Goal: Task Accomplishment & Management: Manage account settings

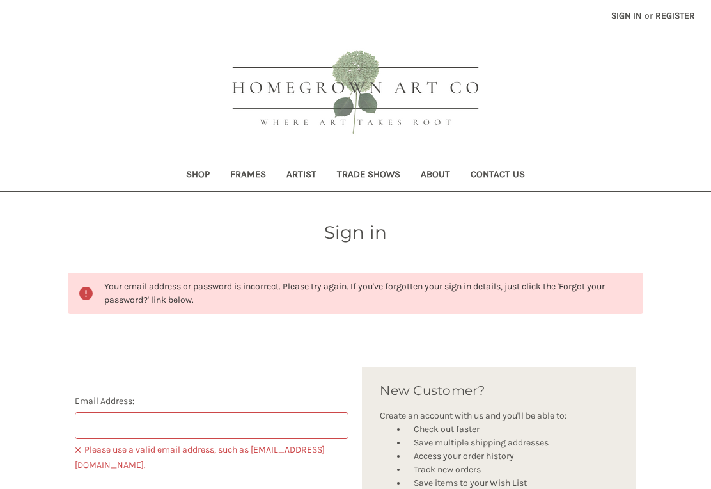
scroll to position [262, 0]
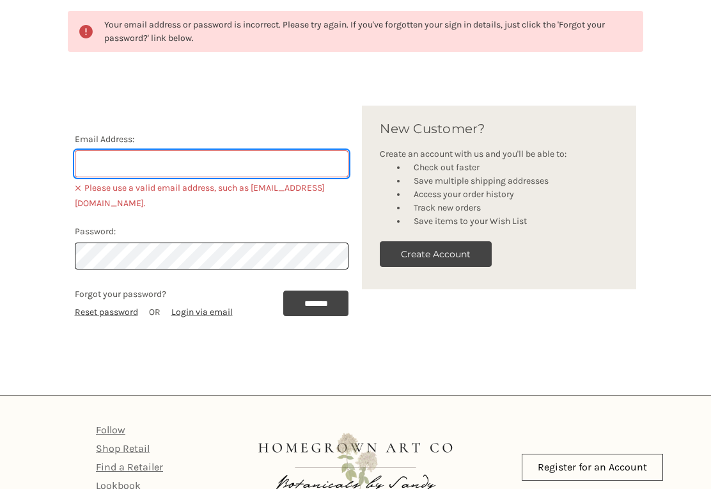
click at [250, 173] on input "Email Address:" at bounding box center [212, 163] width 274 height 27
type input "susanwest516@gmail.com"
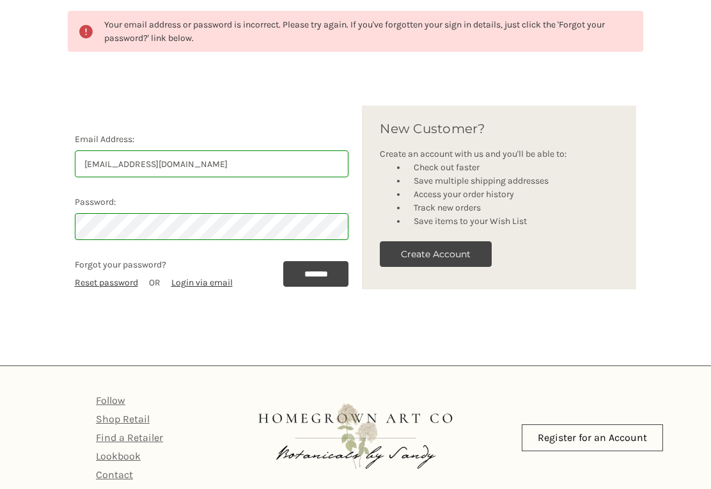
click at [310, 275] on input "*******" at bounding box center [316, 274] width 66 height 26
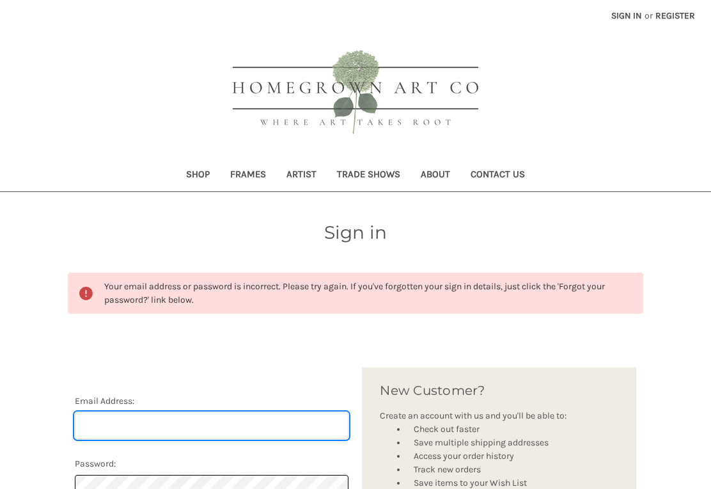
scroll to position [138, 0]
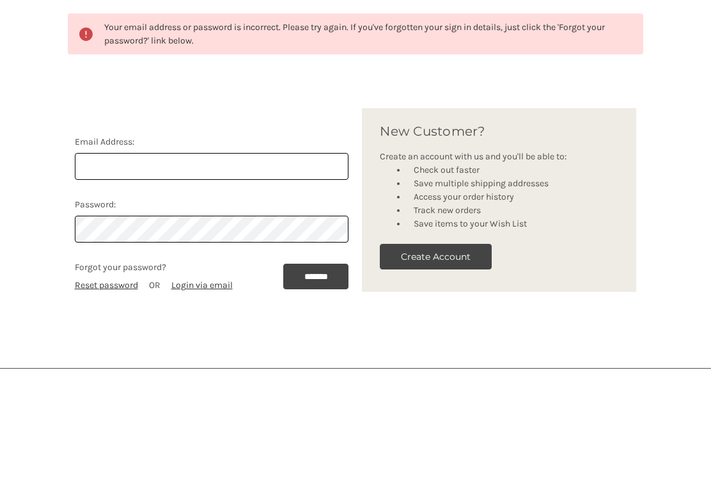
click at [208, 400] on link "Login via email" at bounding box center [201, 405] width 61 height 11
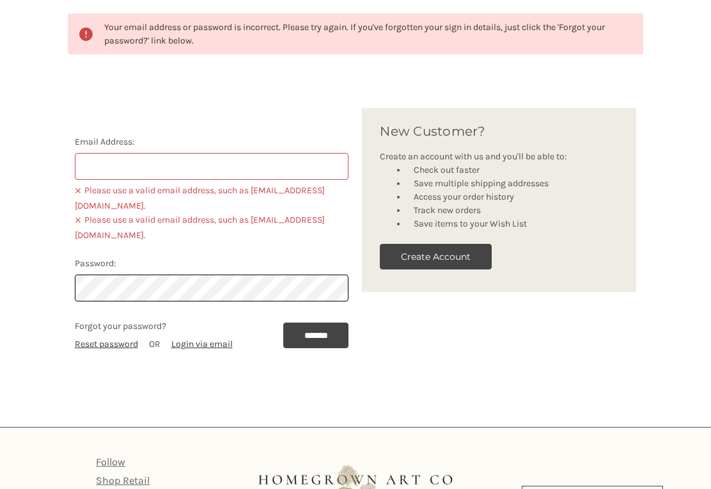
scroll to position [259, 0]
click at [308, 157] on input "Email Address:" at bounding box center [212, 166] width 274 height 27
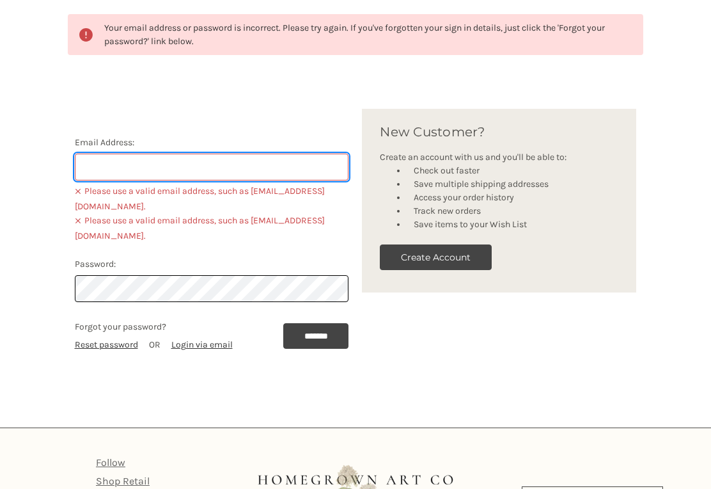
type input "[EMAIL_ADDRESS][DOMAIN_NAME]"
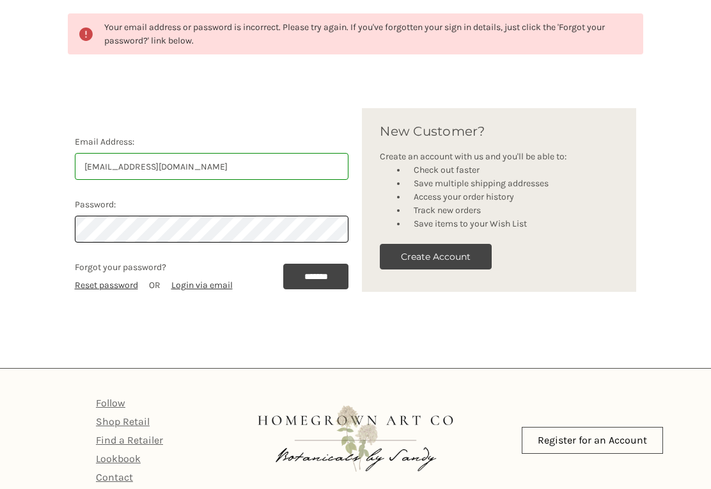
scroll to position [259, 0]
click at [122, 289] on link "Reset password" at bounding box center [106, 284] width 63 height 11
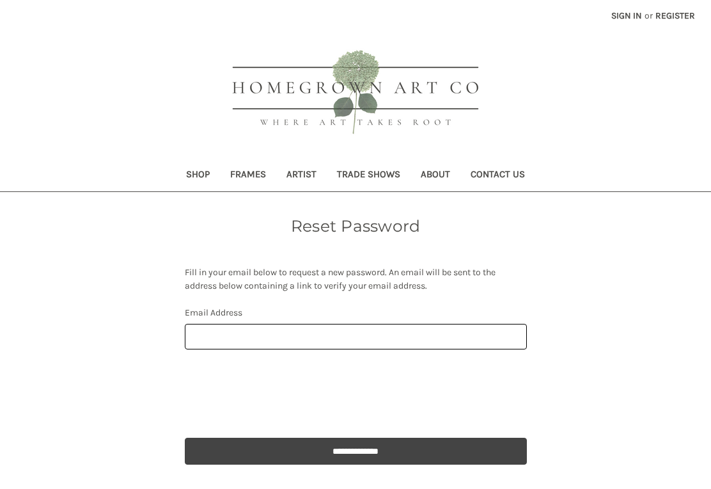
scroll to position [169, 0]
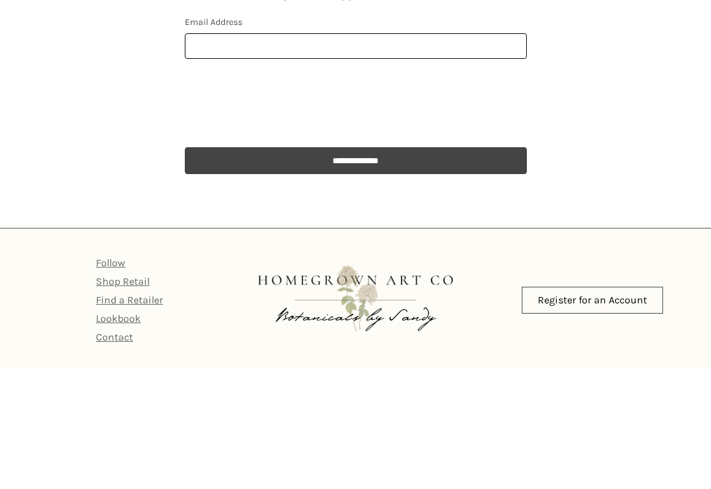
click at [299, 173] on input "Email Address" at bounding box center [356, 167] width 342 height 26
type input "susanwest516@gmail.com"
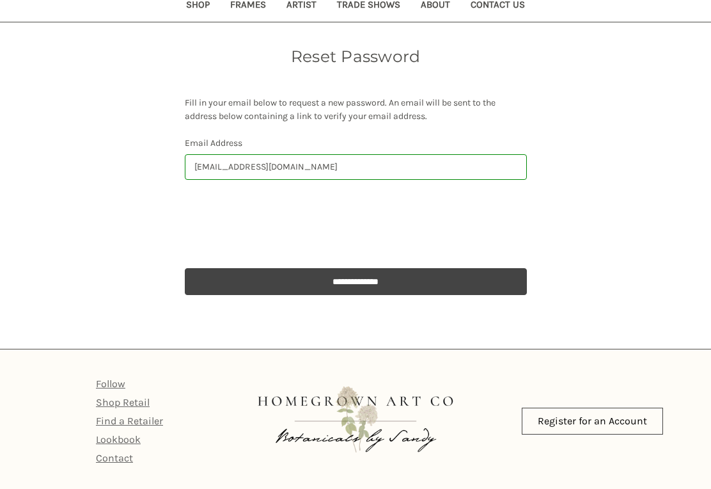
click at [406, 270] on input "**********" at bounding box center [356, 281] width 342 height 27
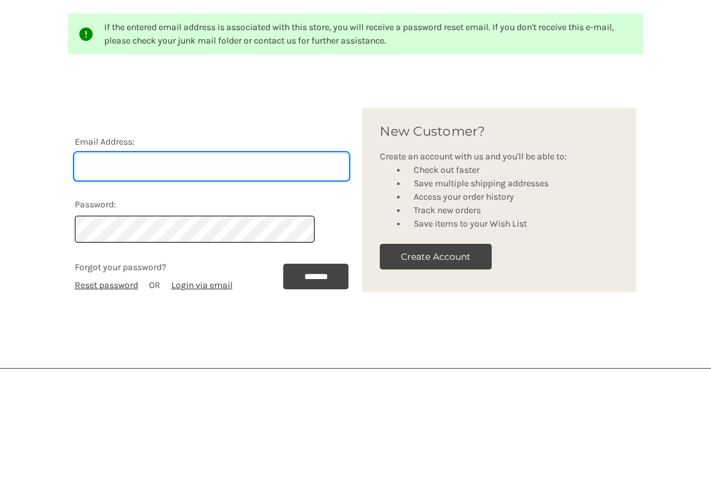
scroll to position [259, 0]
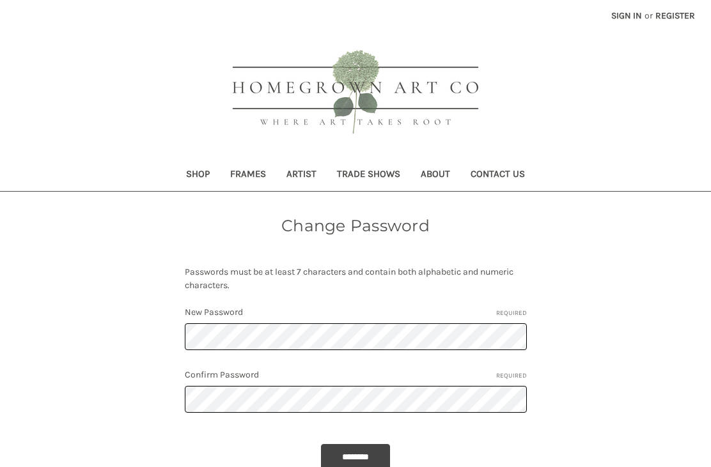
click at [329, 317] on label "New Password Required" at bounding box center [356, 312] width 342 height 13
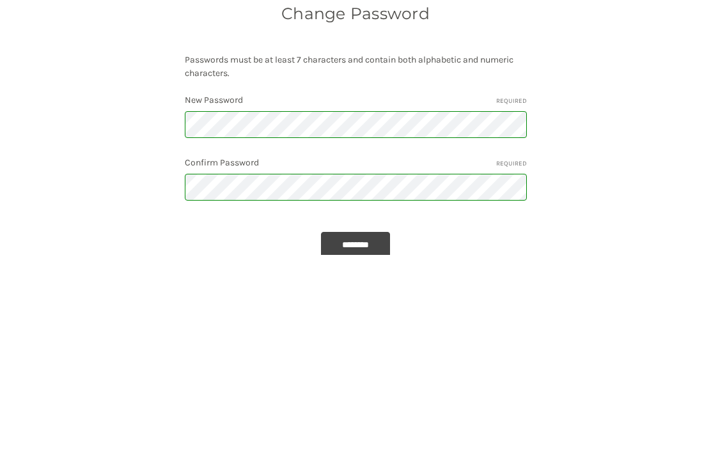
scroll to position [200, 0]
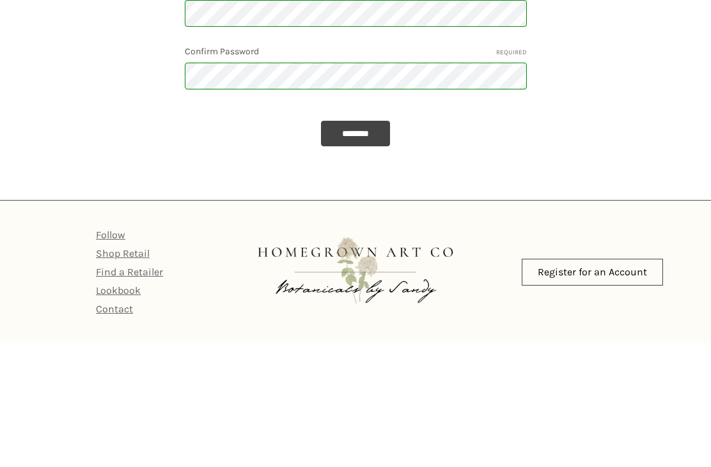
click at [361, 245] on input "********" at bounding box center [355, 258] width 69 height 26
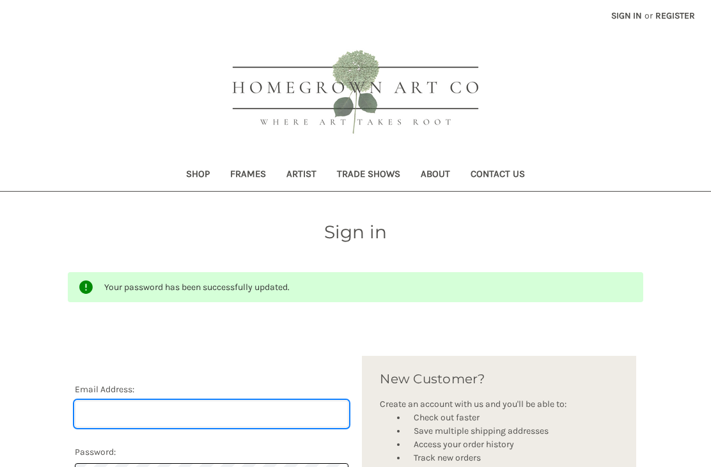
scroll to position [137, 0]
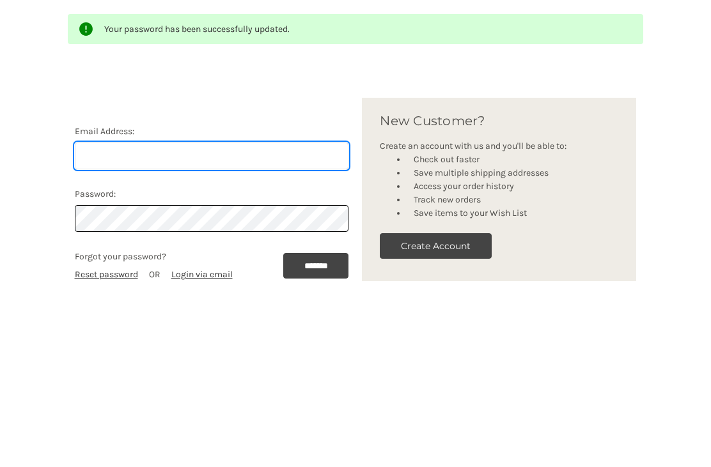
type input "[EMAIL_ADDRESS][DOMAIN_NAME]"
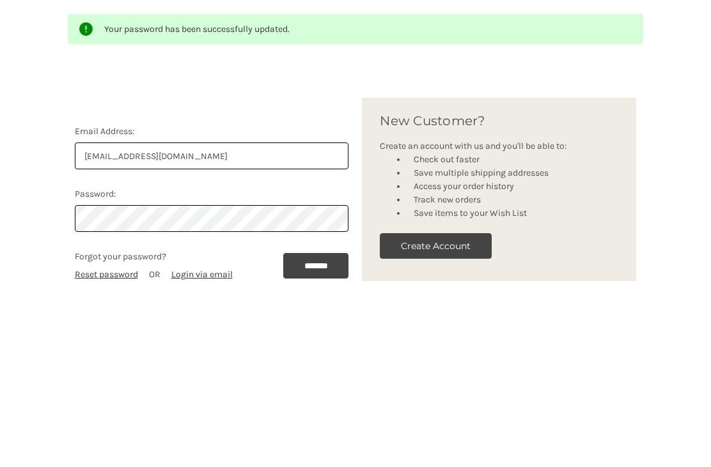
click at [312, 374] on input "*******" at bounding box center [316, 387] width 66 height 26
